Goal: Transaction & Acquisition: Book appointment/travel/reservation

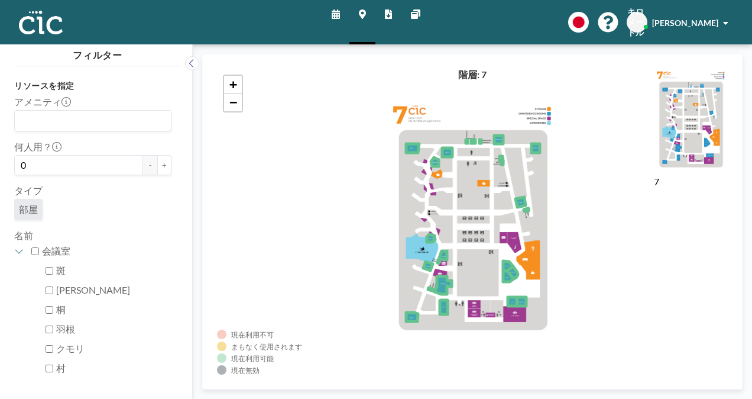
click at [331, 15] on link "スケジュール" at bounding box center [335, 22] width 27 height 44
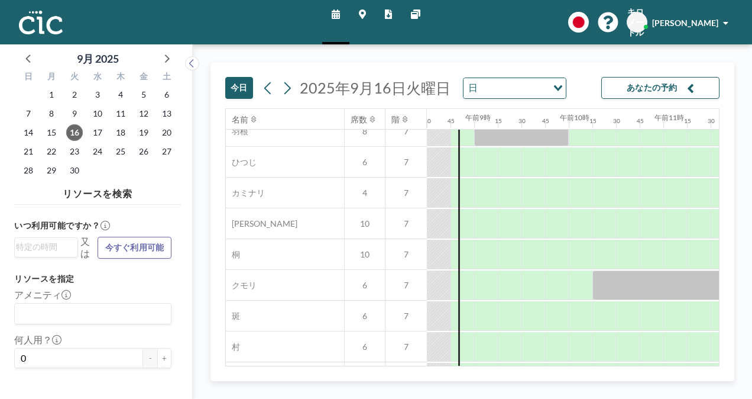
scroll to position [0, 805]
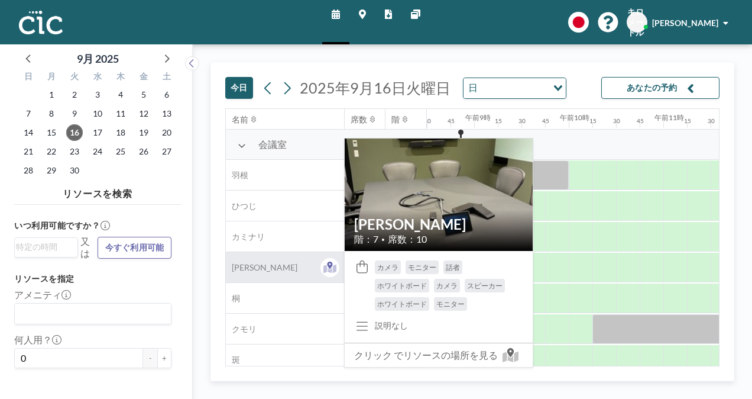
click at [290, 269] on div "[PERSON_NAME]" at bounding box center [285, 267] width 118 height 30
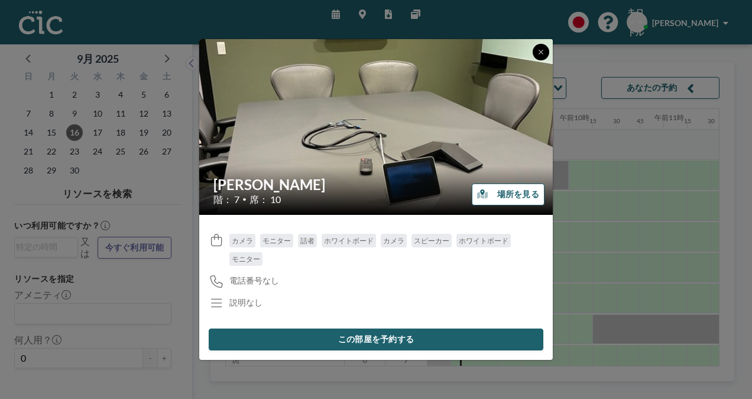
click at [542, 58] on button at bounding box center [541, 52] width 17 height 17
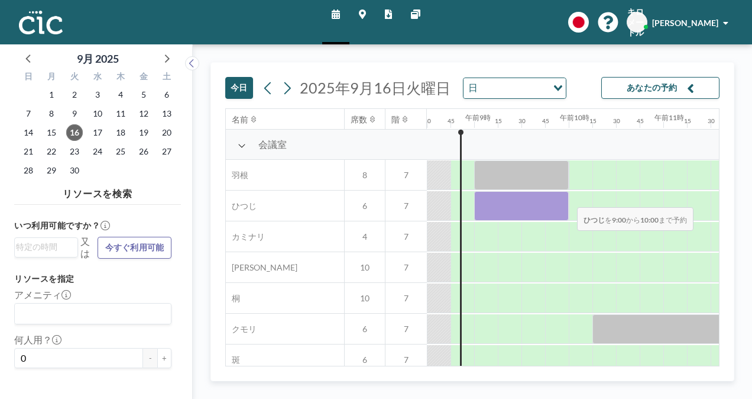
drag, startPoint x: 494, startPoint y: 194, endPoint x: 568, endPoint y: 198, distance: 74.1
click at [568, 198] on div at bounding box center [521, 206] width 95 height 30
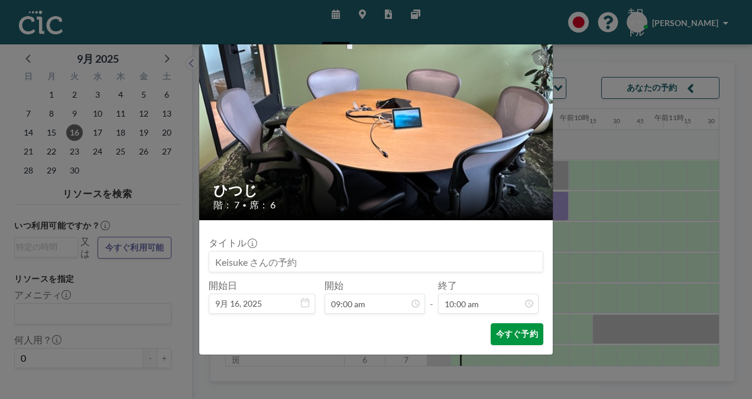
scroll to position [842, 0]
click at [514, 334] on font "今すぐ予約" at bounding box center [517, 333] width 42 height 11
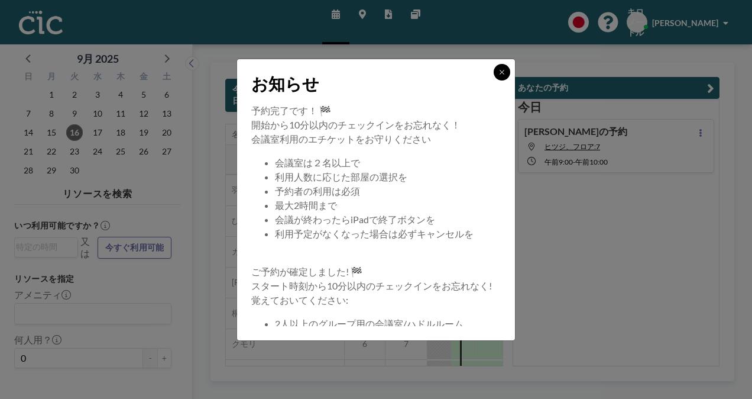
click at [505, 70] on icon at bounding box center [502, 72] width 7 height 7
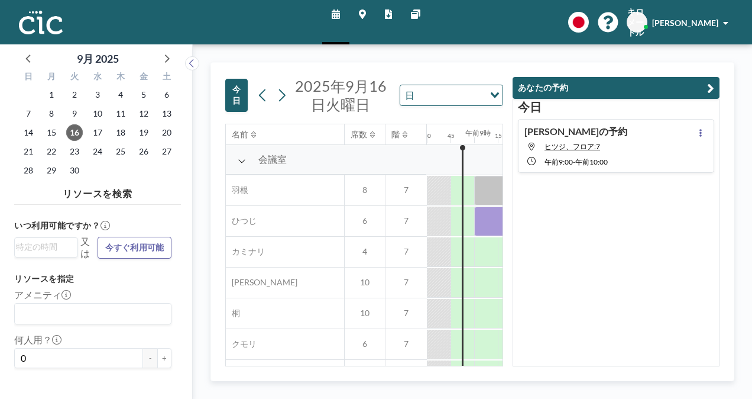
click at [609, 79] on button "あなたの予約" at bounding box center [616, 88] width 207 height 22
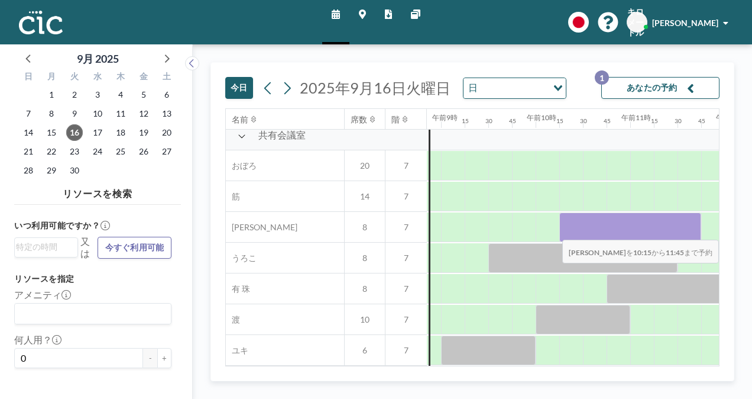
scroll to position [874, 868]
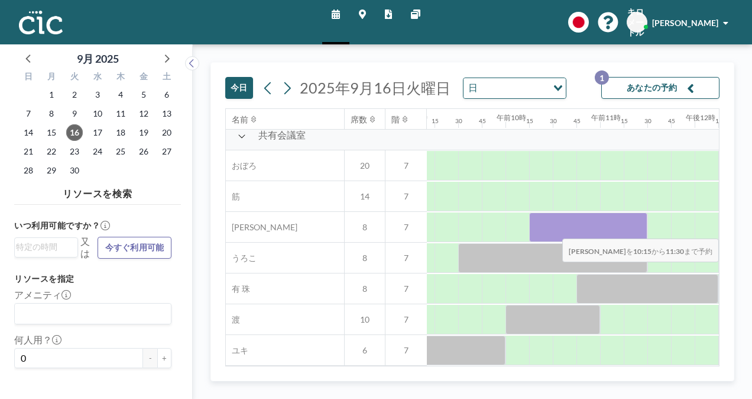
drag, startPoint x: 611, startPoint y: 224, endPoint x: 637, endPoint y: 230, distance: 26.7
click at [637, 230] on div at bounding box center [588, 227] width 118 height 30
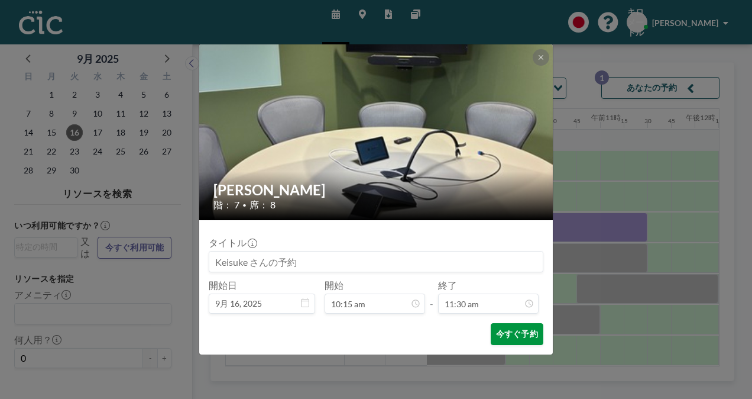
scroll to position [968, 0]
click at [522, 330] on font "今すぐ予約" at bounding box center [517, 333] width 42 height 11
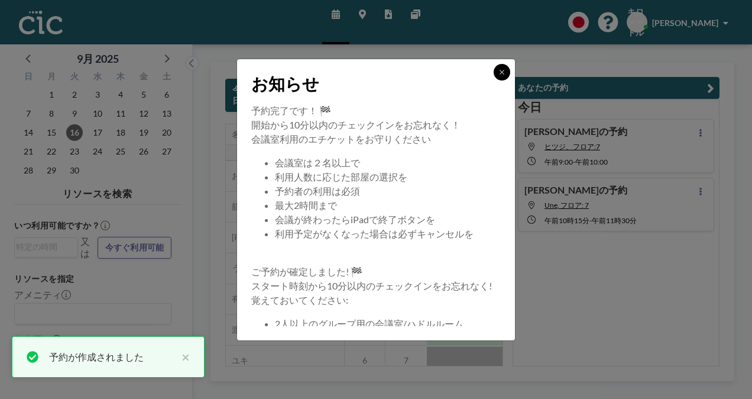
click at [503, 65] on button at bounding box center [502, 72] width 17 height 17
